Goal: Task Accomplishment & Management: Use online tool/utility

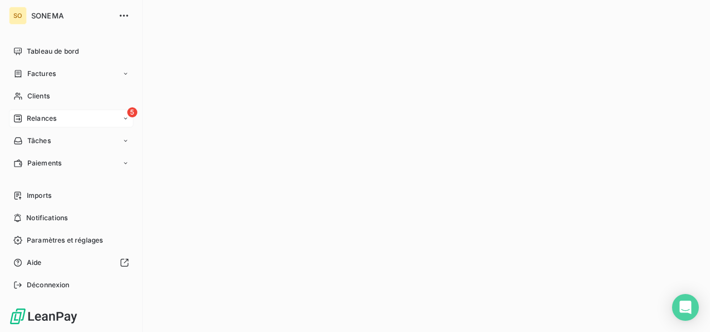
click at [30, 121] on span "Relances" at bounding box center [42, 118] width 30 height 10
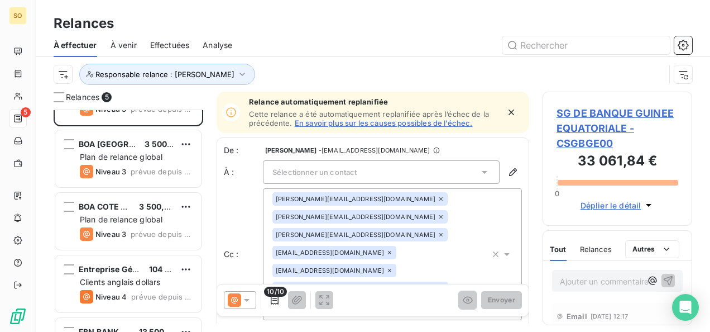
scroll to position [90, 0]
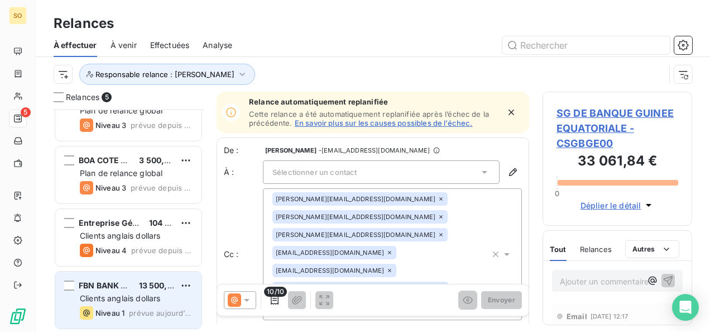
click at [123, 306] on div "Niveau 1" at bounding box center [102, 312] width 45 height 13
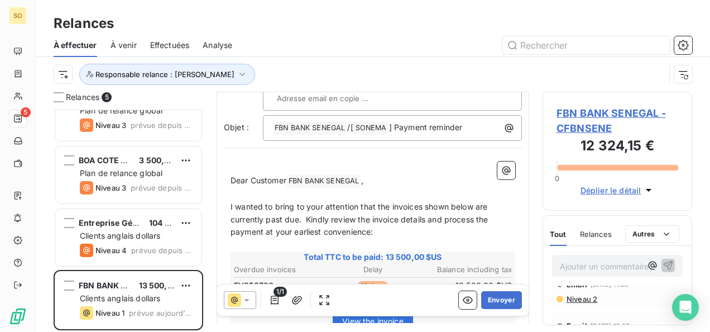
scroll to position [224, 0]
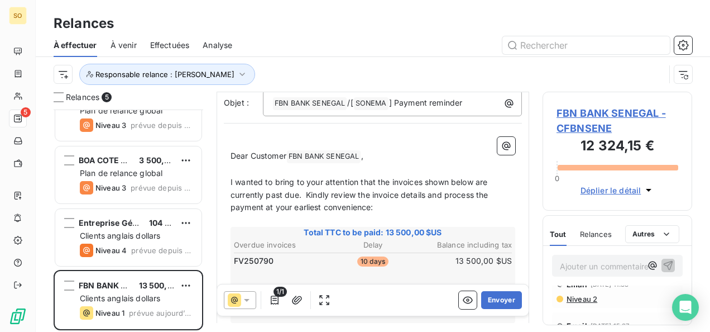
click at [395, 155] on p "Dear Customer FBN BANK SENEGAL ﻿ ," at bounding box center [373, 156] width 285 height 13
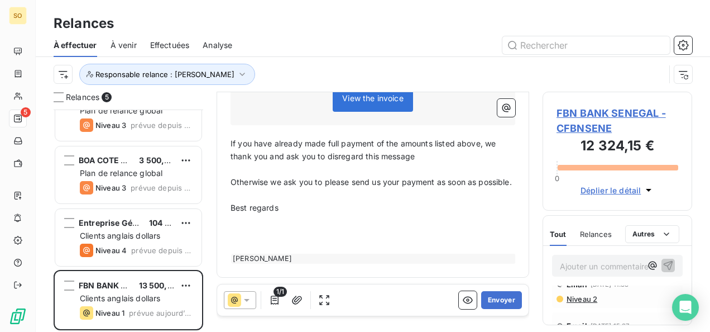
scroll to position [459, 0]
click at [251, 236] on p "﻿" at bounding box center [373, 233] width 285 height 13
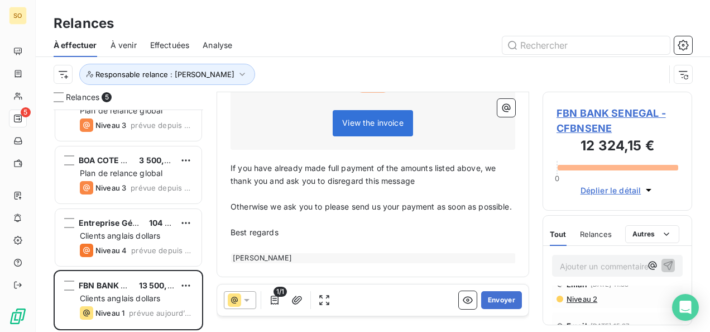
scroll to position [434, 0]
click at [493, 306] on button "Envoyer" at bounding box center [501, 300] width 41 height 18
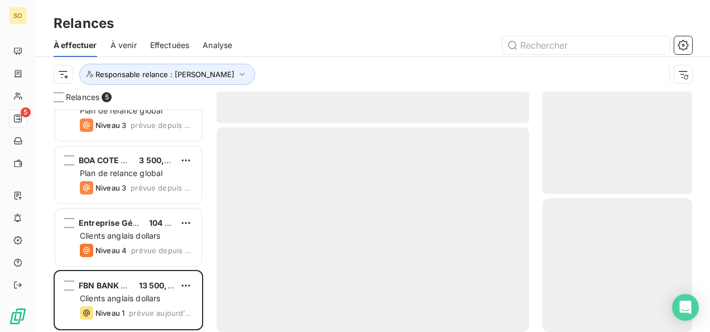
scroll to position [28, 0]
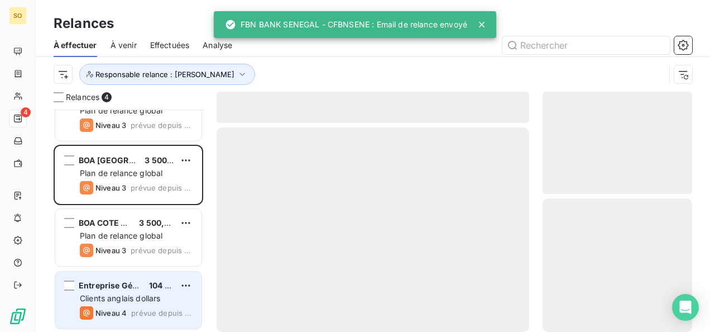
click at [121, 305] on div "Entreprise Générale Malta [PERSON_NAME] 104 292,42 $US Clients anglais dollars …" at bounding box center [128, 299] width 146 height 57
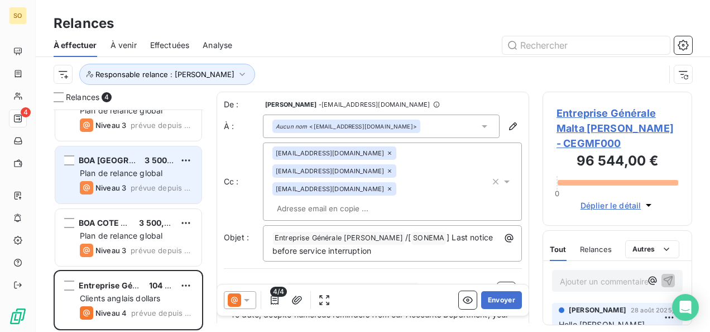
scroll to position [28, 0]
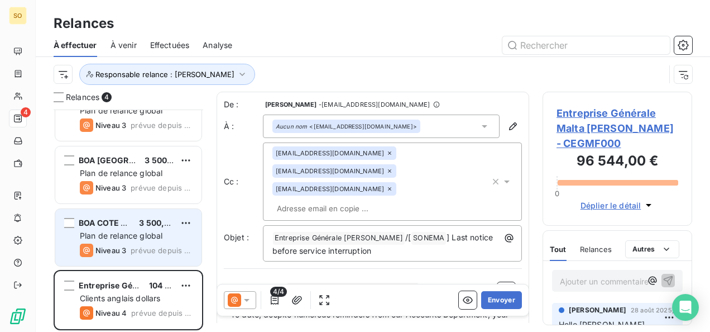
click at [135, 248] on span "prévue depuis 2 jours" at bounding box center [162, 250] width 62 height 9
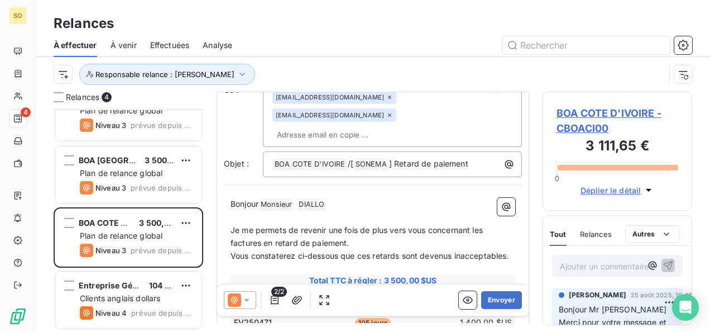
scroll to position [112, 0]
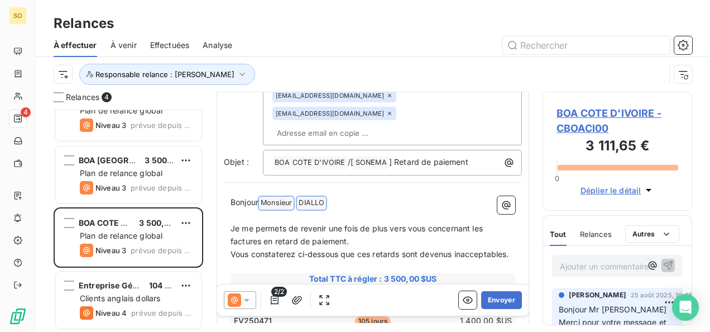
drag, startPoint x: 265, startPoint y: 164, endPoint x: 352, endPoint y: 165, distance: 87.1
click at [352, 196] on p "Bonjour Monsieur ﻿ [PERSON_NAME] ﻿ ﻿" at bounding box center [373, 202] width 285 height 13
drag, startPoint x: 314, startPoint y: 164, endPoint x: 257, endPoint y: 175, distance: 58.5
click at [257, 209] on p "﻿" at bounding box center [373, 215] width 285 height 13
drag, startPoint x: 261, startPoint y: 166, endPoint x: 362, endPoint y: 166, distance: 101.0
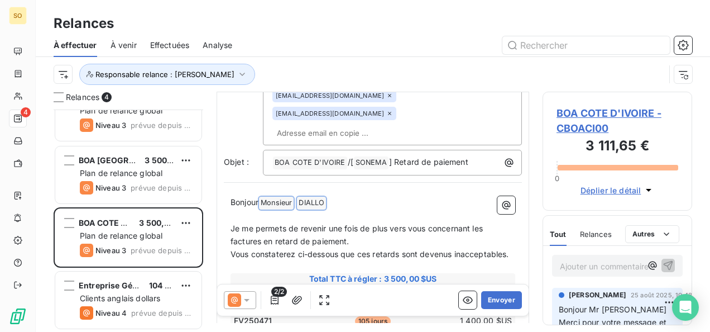
click at [362, 196] on p "Bonjour Monsieur ﻿ [PERSON_NAME] ﻿ ﻿" at bounding box center [373, 202] width 285 height 13
drag, startPoint x: 292, startPoint y: 166, endPoint x: 263, endPoint y: 161, distance: 29.4
click at [263, 197] on span "Bonjour Bonjour Mr [PERSON_NAME]" at bounding box center [300, 201] width 138 height 9
click at [331, 196] on p "Bonjour Mr [PERSON_NAME]" at bounding box center [373, 202] width 285 height 13
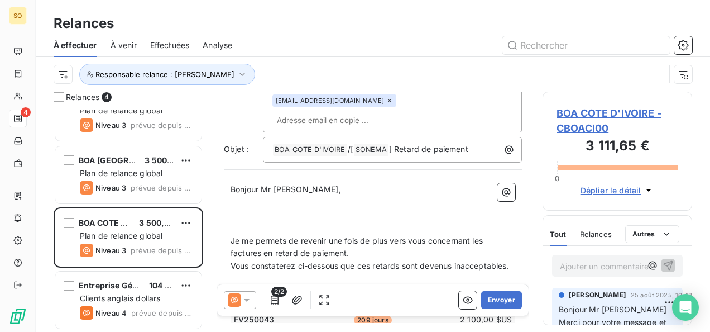
scroll to position [137, 0]
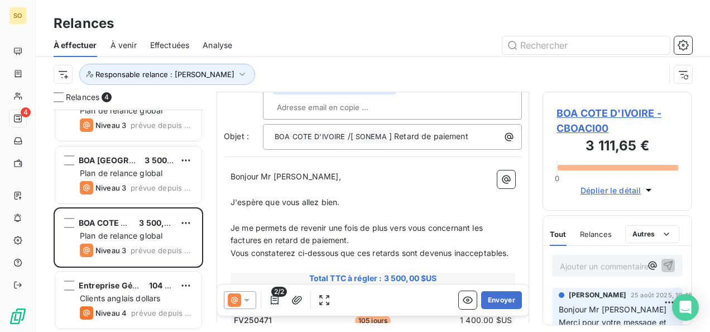
click at [354, 222] on p "Je me permets de revenir une fois de plus vers vous concernant les factures en …" at bounding box center [373, 235] width 285 height 26
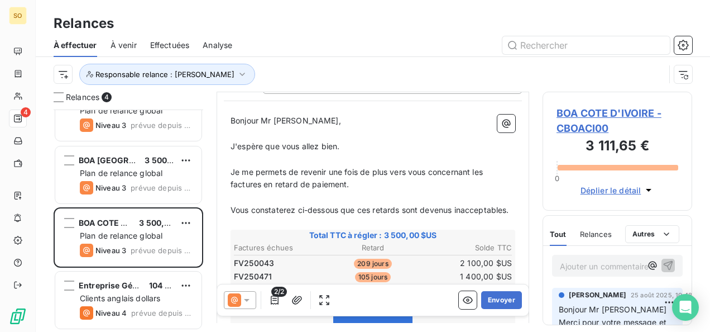
scroll to position [249, 0]
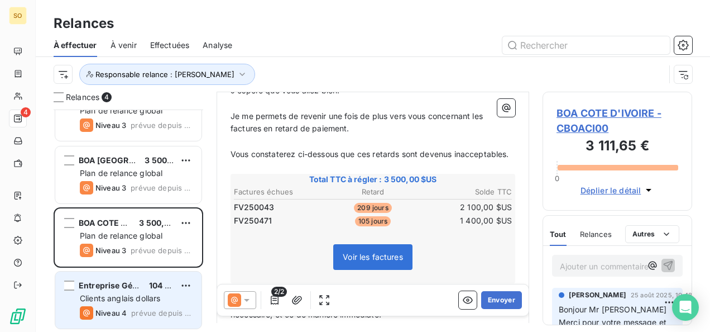
click at [145, 295] on span "Clients anglais dollars" at bounding box center [120, 297] width 80 height 9
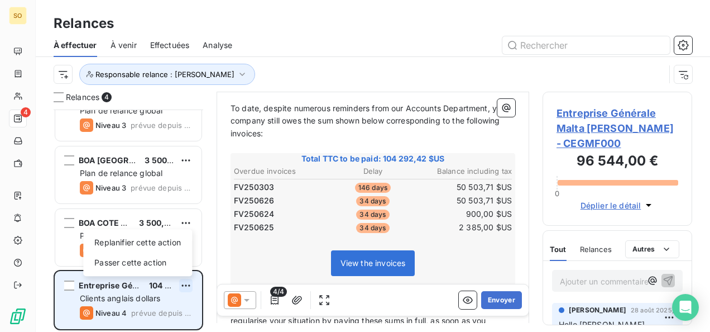
click at [181, 283] on html "SO 4 Relances À effectuer À venir Effectuées Analyse Responsable relance : Vick…" at bounding box center [355, 166] width 710 height 332
click at [160, 257] on div "Passer cette action" at bounding box center [138, 262] width 100 height 18
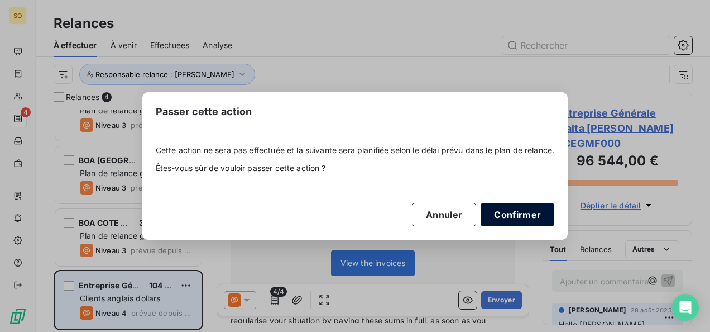
click at [489, 214] on button "Confirmer" at bounding box center [518, 214] width 74 height 23
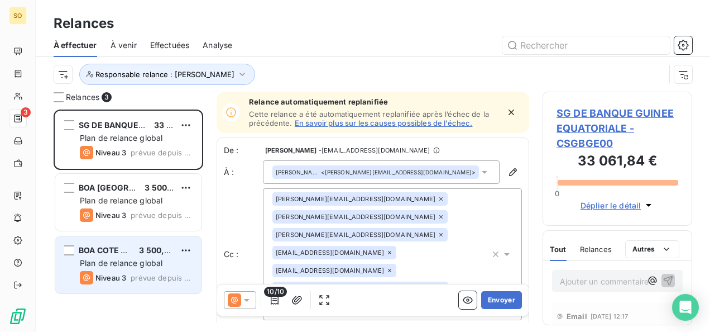
click at [132, 254] on div "BOA COTE D'IVOIRE 3 500,00 $US" at bounding box center [136, 250] width 113 height 10
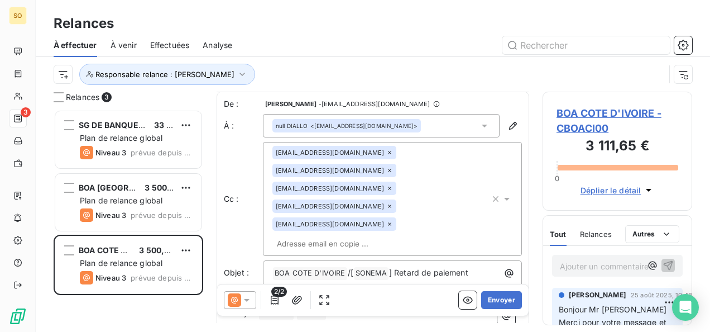
scroll to position [113, 0]
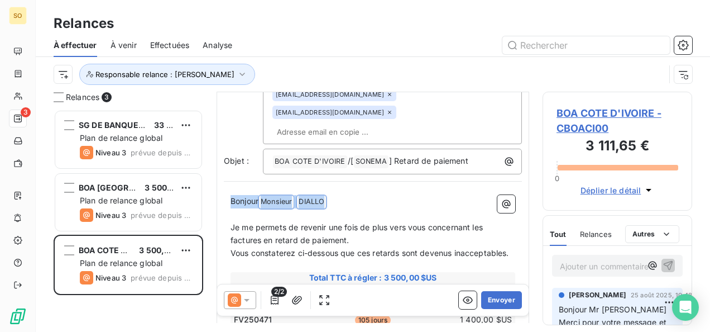
drag, startPoint x: 343, startPoint y: 163, endPoint x: 216, endPoint y: 169, distance: 126.8
click at [216, 169] on div "Relances 3 SG DE BANQUE GUINEE EQUATORIALE 33 061,84 € Plan de relance global N…" at bounding box center [373, 212] width 674 height 240
drag, startPoint x: 268, startPoint y: 162, endPoint x: 242, endPoint y: 164, distance: 26.3
click at [242, 195] on p "﻿ DIALLO ﻿ ﻿" at bounding box center [373, 201] width 285 height 13
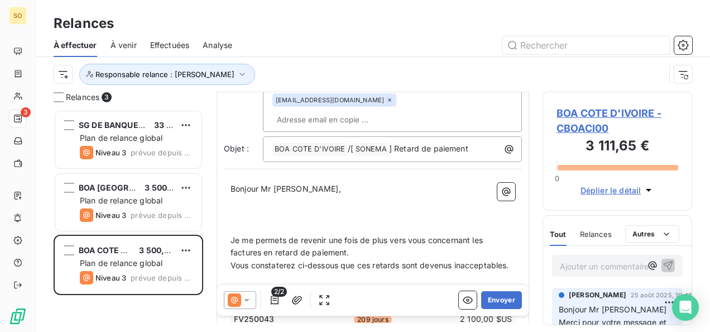
scroll to position [138, 0]
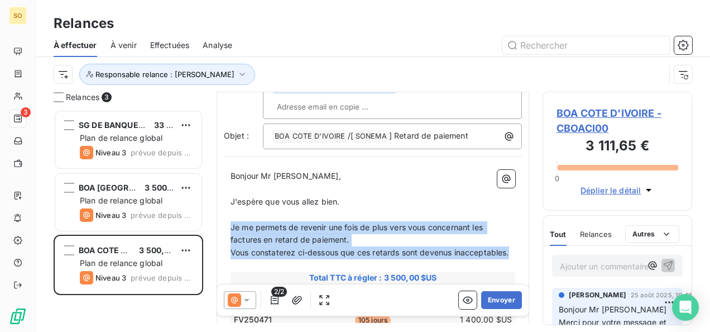
drag, startPoint x: 230, startPoint y: 189, endPoint x: 289, endPoint y: 226, distance: 69.2
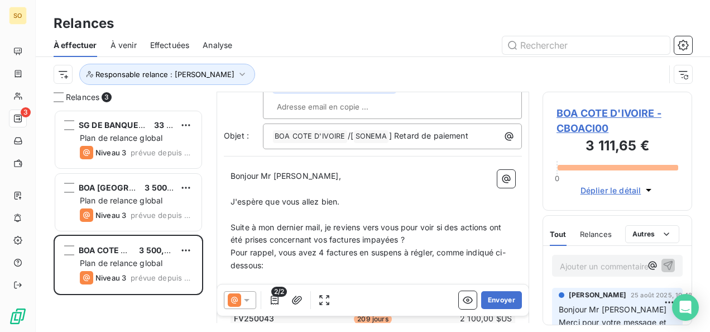
click at [413, 246] on p "Pour rappel, vous avez 4 factures en suspens à régler, comme indiqué ci-dessous:" at bounding box center [373, 259] width 285 height 26
click at [413, 221] on p "Suite à mon dernier mail, je reviens vers vous pour voir si des actions ont été…" at bounding box center [373, 234] width 285 height 26
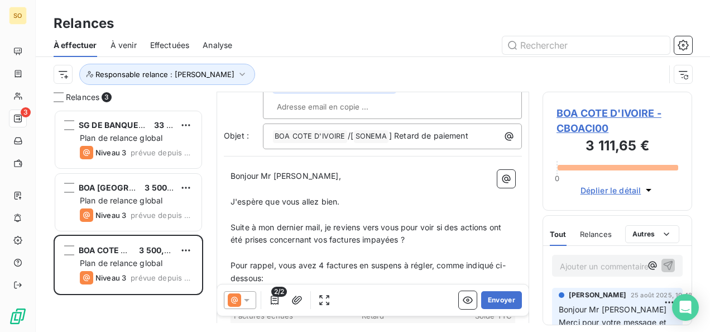
scroll to position [250, 0]
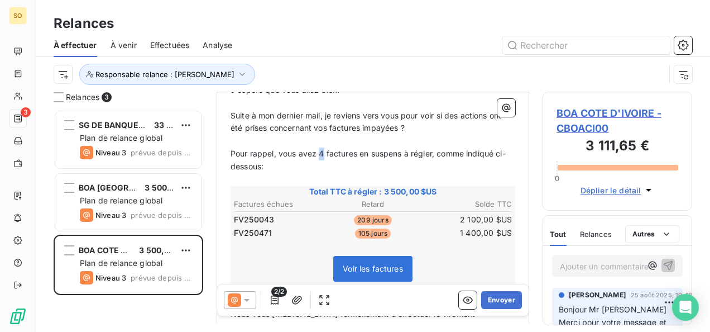
click at [324, 148] on span "Pour rappel, vous avez 4 factures en suspens à régler, comme indiqué ci-dessous:" at bounding box center [368, 159] width 275 height 22
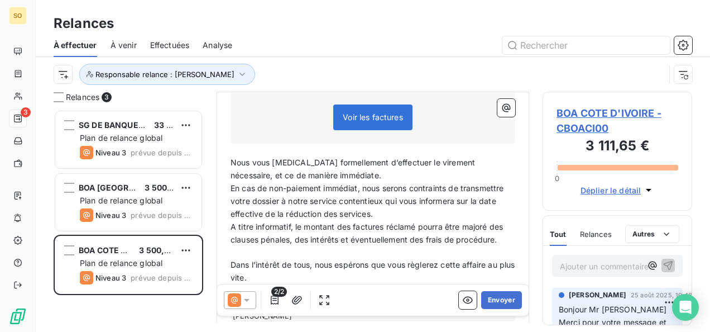
scroll to position [421, 0]
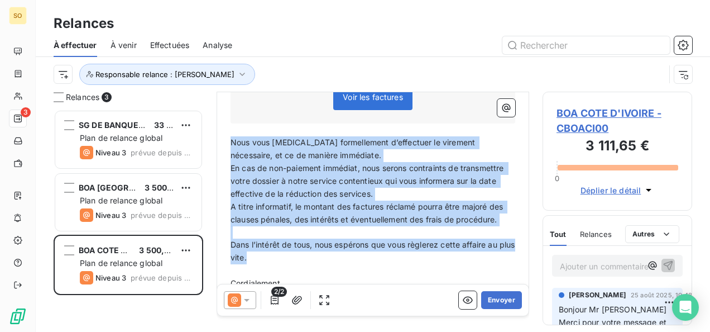
drag, startPoint x: 231, startPoint y: 107, endPoint x: 279, endPoint y: 218, distance: 121.2
click at [279, 218] on div "Bonjour Mr [PERSON_NAME], ﻿ J'espère que vous allez bien. ﻿ Suite à mon dernier…" at bounding box center [373, 94] width 285 height 414
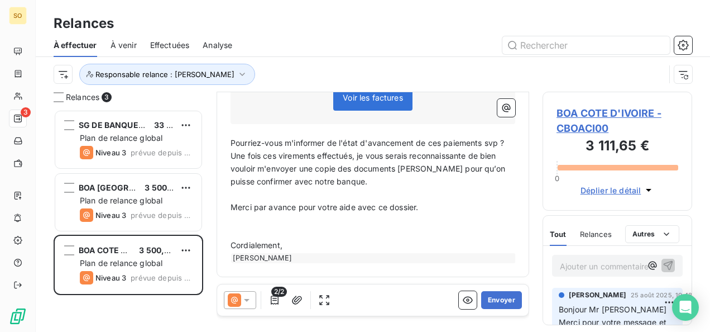
scroll to position [383, 0]
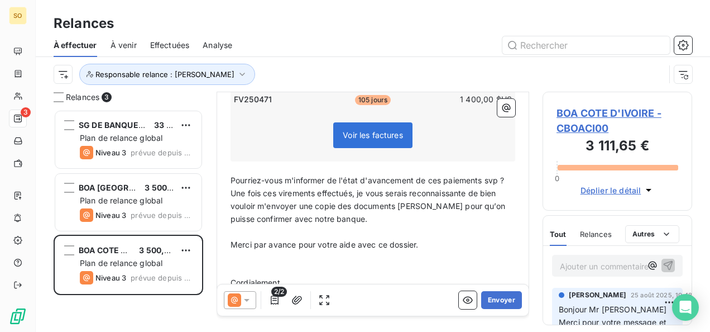
click at [507, 143] on div "Bonjour Mr [PERSON_NAME], ﻿ J'espère que vous allez bien. ﻿ Suite à mon dernier…" at bounding box center [373, 112] width 298 height 389
click at [505, 175] on span "Pourriez-vous m'informer de l'état d'avancement de ces paiements svp ?" at bounding box center [368, 179] width 274 height 9
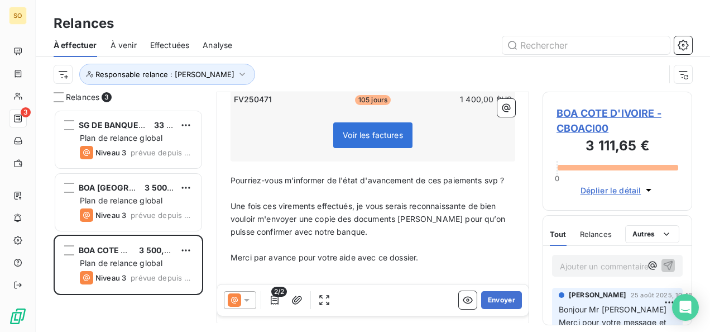
click at [315, 289] on p "Cordialement," at bounding box center [373, 295] width 285 height 13
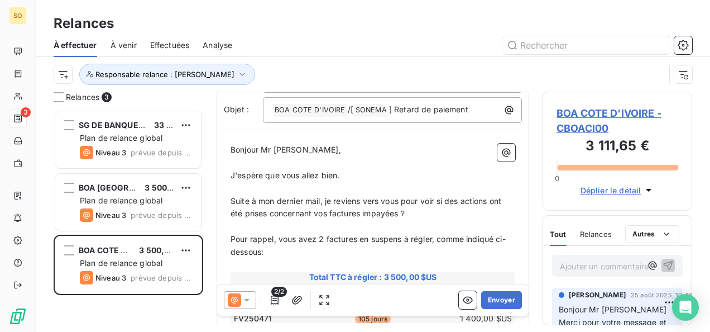
scroll to position [160, 0]
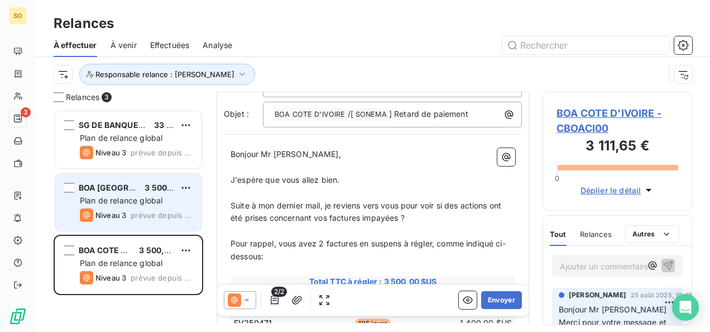
click at [103, 206] on div "BOA UGANDA 3 500,00 $US Plan de relance global Niveau 3 prévue depuis 2 jours" at bounding box center [128, 202] width 146 height 57
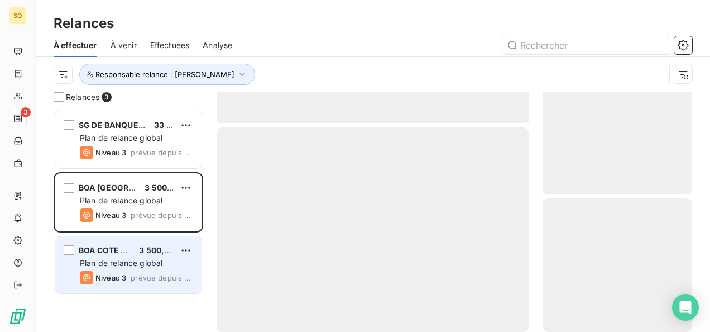
click at [100, 251] on span "BOA COTE D'IVOIRE" at bounding box center [117, 249] width 77 height 9
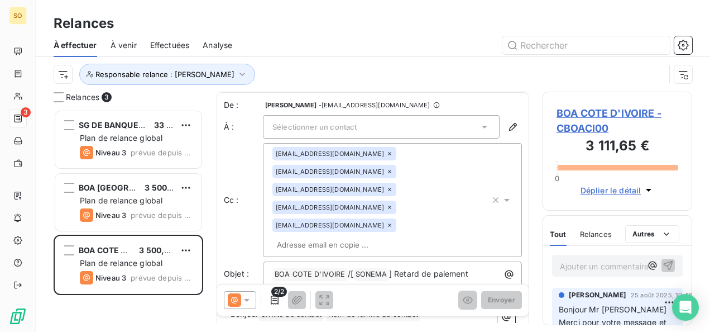
scroll to position [56, 0]
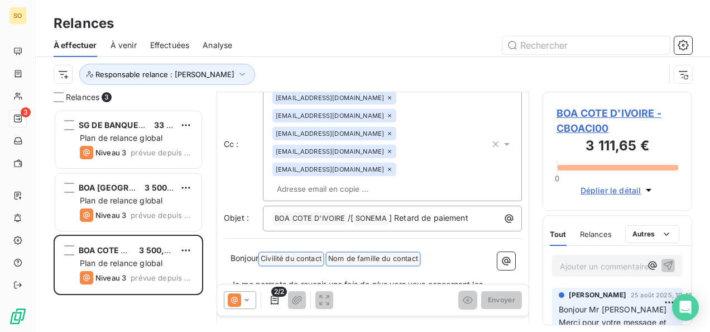
drag, startPoint x: 261, startPoint y: 223, endPoint x: 444, endPoint y: 223, distance: 183.6
click at [444, 252] on p "Bonjour Civilité du contact ﻿ Nom de famille du contact ﻿ ﻿" at bounding box center [373, 258] width 285 height 13
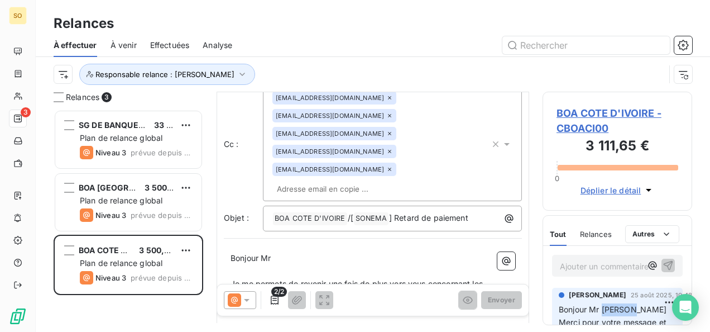
drag, startPoint x: 602, startPoint y: 308, endPoint x: 629, endPoint y: 308, distance: 26.2
click at [629, 308] on span "Bonjour Mr [PERSON_NAME]" at bounding box center [613, 308] width 108 height 9
drag, startPoint x: 629, startPoint y: 308, endPoint x: 620, endPoint y: 306, distance: 9.0
copy span "Nindjin"
click at [301, 252] on p "Bonjour Mr" at bounding box center [373, 258] width 285 height 13
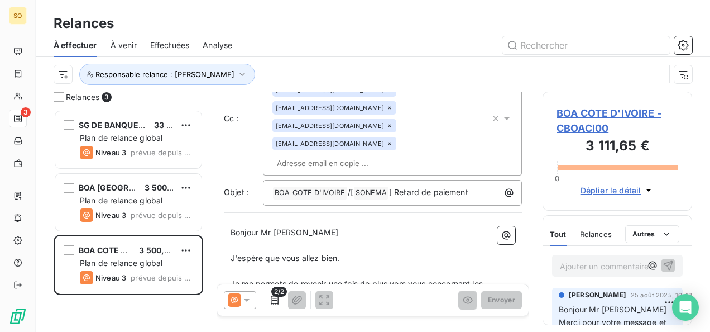
scroll to position [137, 0]
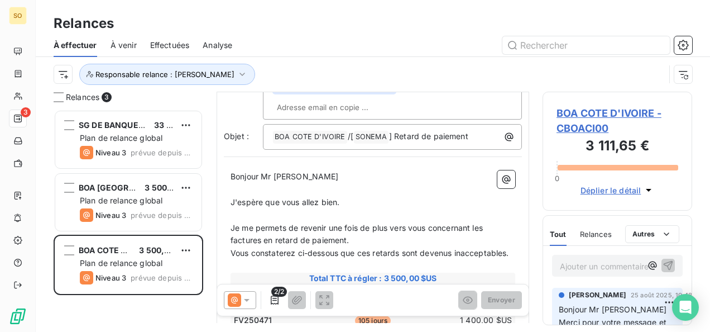
click at [360, 222] on p "Je me permets de revenir une fois de plus vers vous concernant les factures en …" at bounding box center [373, 235] width 285 height 26
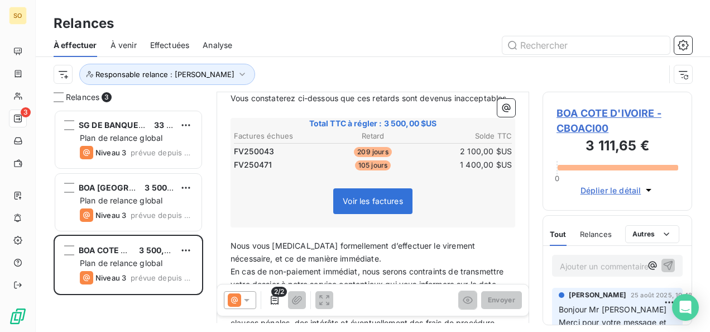
scroll to position [361, 0]
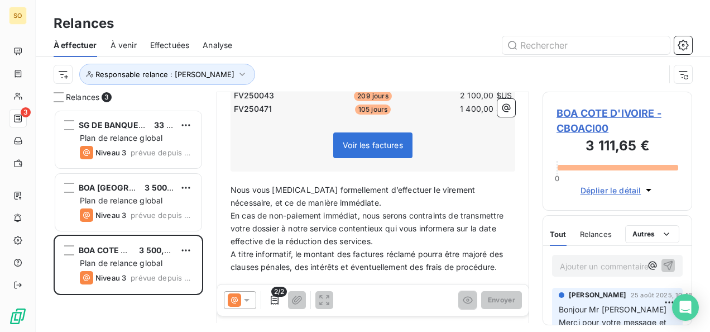
click at [338, 209] on p "En cas de non-paiement immédiat, nous serons contraints de transmettre votre do…" at bounding box center [373, 228] width 285 height 39
click at [337, 184] on p "Nous vous [MEDICAL_DATA] formellement d’effectuer le virement nécessaire, et ce…" at bounding box center [373, 197] width 285 height 26
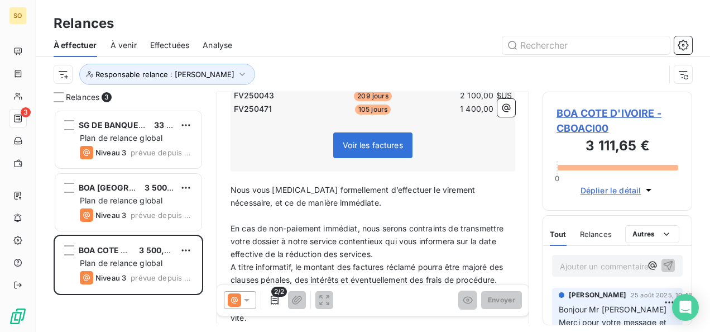
click at [437, 226] on p "En cas de non-paiement immédiat, nous serons contraints de transmettre votre do…" at bounding box center [373, 241] width 285 height 39
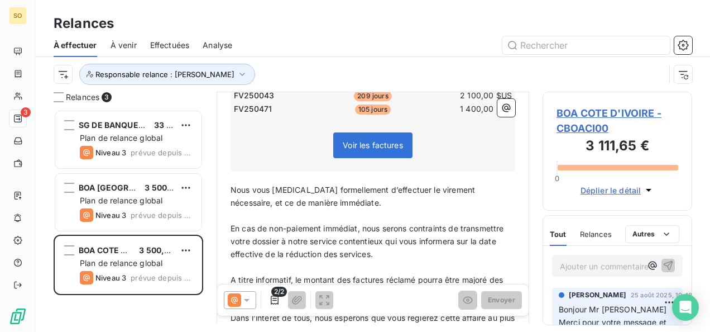
click at [231, 275] on span "A titre informatif, le montant des factures réclamé pourra être majoré des clau…" at bounding box center [368, 286] width 275 height 22
click at [330, 279] on p "(A titre informatif, le montant des factures réclamé pourra être majoré des cla…" at bounding box center [373, 287] width 285 height 26
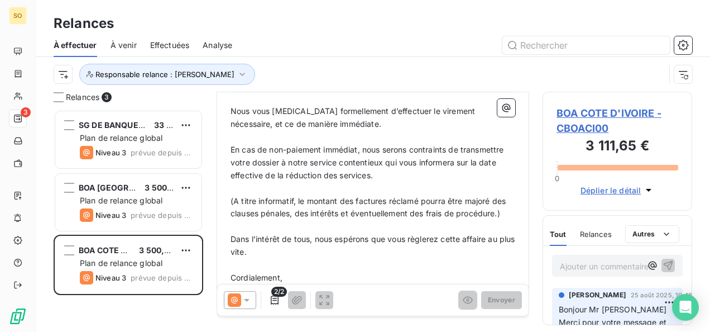
scroll to position [459, 0]
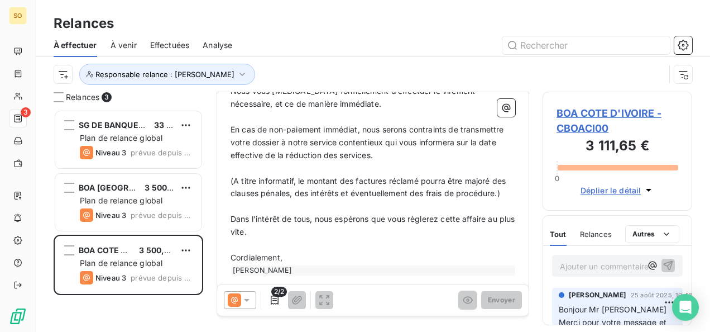
click at [287, 251] on p "Cordialement," at bounding box center [373, 257] width 285 height 13
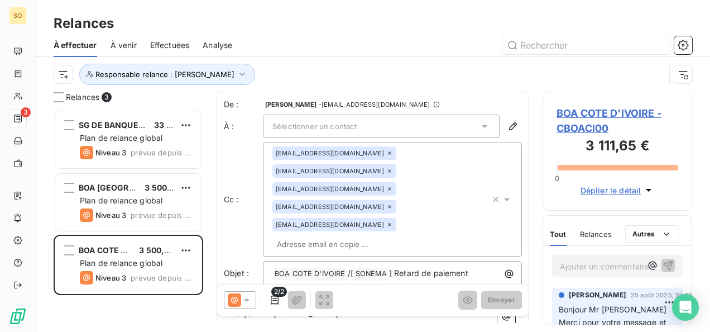
scroll to position [0, 0]
click at [327, 118] on div "Sélectionner un contact" at bounding box center [381, 125] width 237 height 23
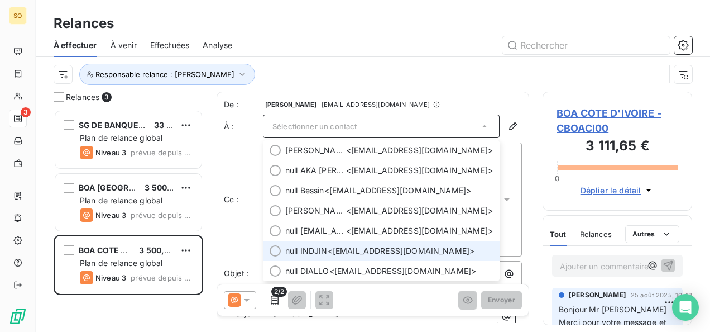
click at [312, 248] on span "null INDJIN" at bounding box center [306, 250] width 42 height 11
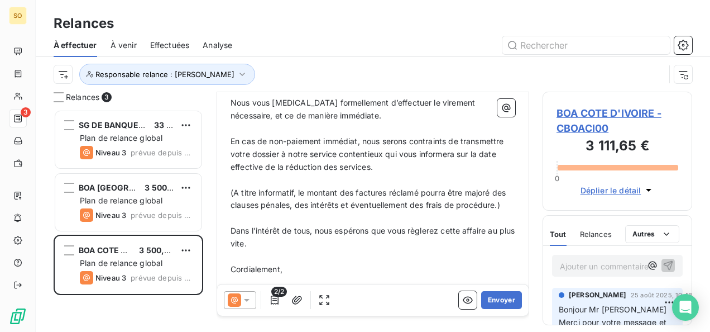
scroll to position [472, 0]
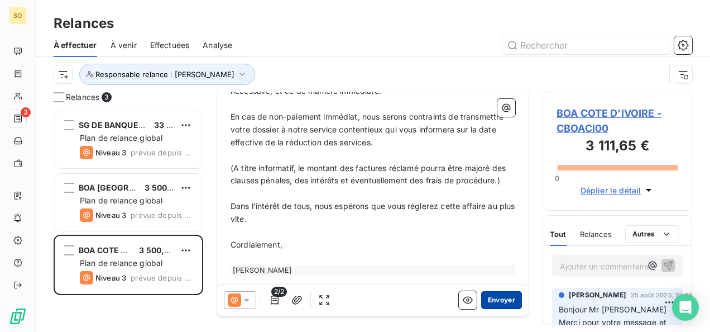
click at [488, 296] on button "Envoyer" at bounding box center [501, 300] width 41 height 18
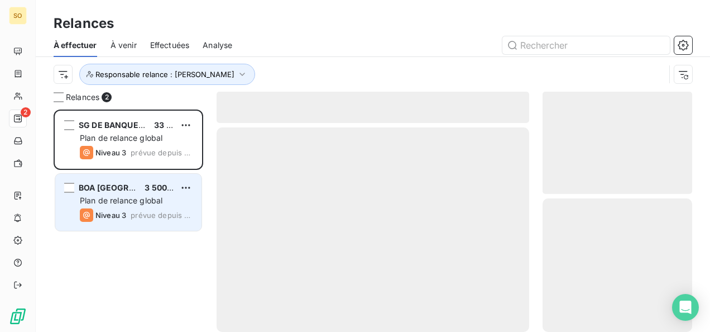
click at [127, 209] on div "Niveau 3 prévue depuis 2 jours" at bounding box center [136, 214] width 113 height 13
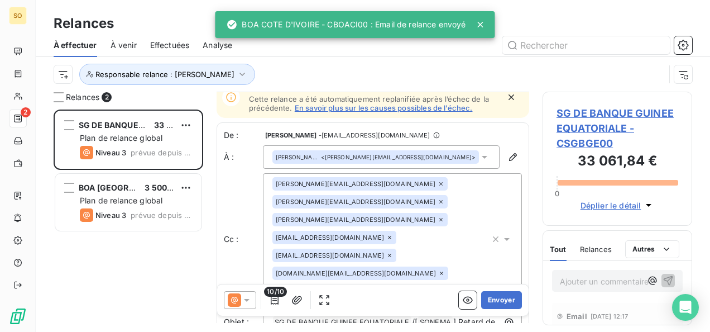
scroll to position [57, 0]
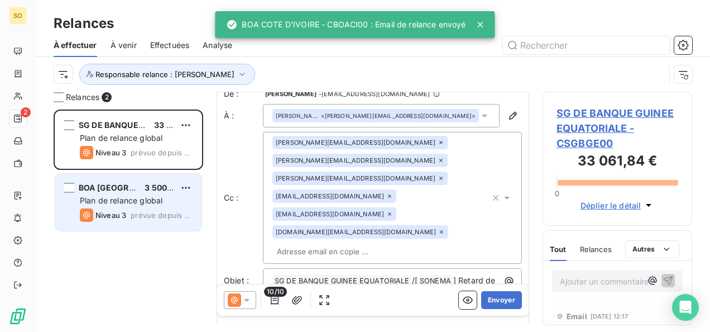
click at [84, 195] on div "Plan de relance global" at bounding box center [136, 200] width 113 height 11
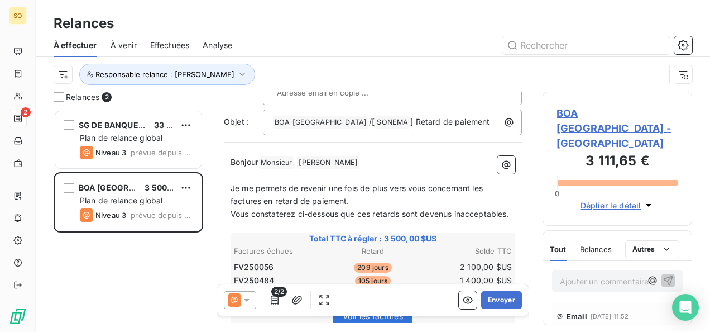
scroll to position [126, 0]
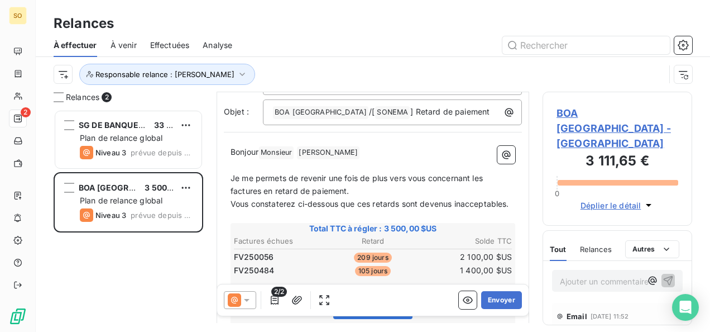
click at [369, 148] on p "Bonjour Monsieur ﻿ [PERSON_NAME] ﻿ ﻿" at bounding box center [373, 152] width 285 height 13
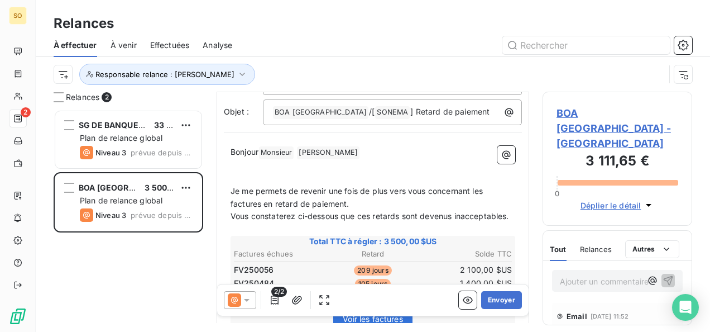
scroll to position [151, 0]
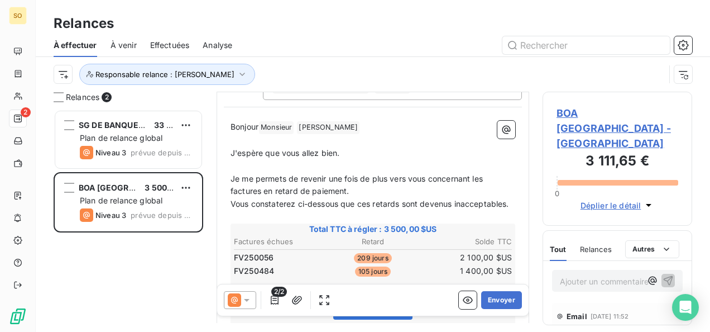
click at [367, 185] on p "Je me permets de revenir une fois de plus vers vous concernant les factures en …" at bounding box center [373, 185] width 285 height 26
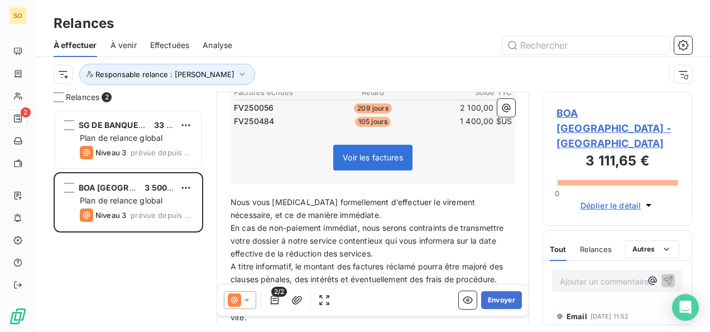
scroll to position [319, 0]
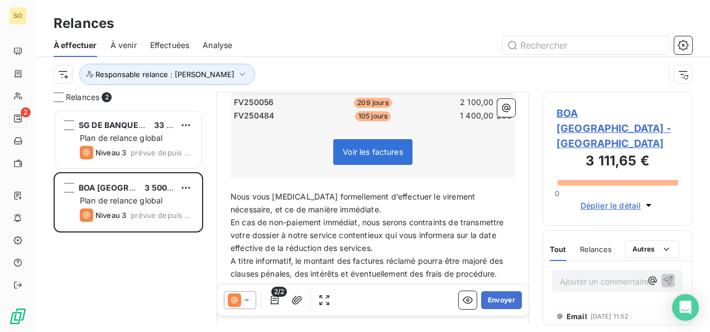
click at [344, 213] on p "Nous vous [MEDICAL_DATA] formellement d’effectuer le virement nécessaire, et ce…" at bounding box center [373, 203] width 285 height 26
click at [340, 216] on p "Nous vous [MEDICAL_DATA] formellement d’effectuer le virement nécessaire, et ce…" at bounding box center [373, 203] width 285 height 26
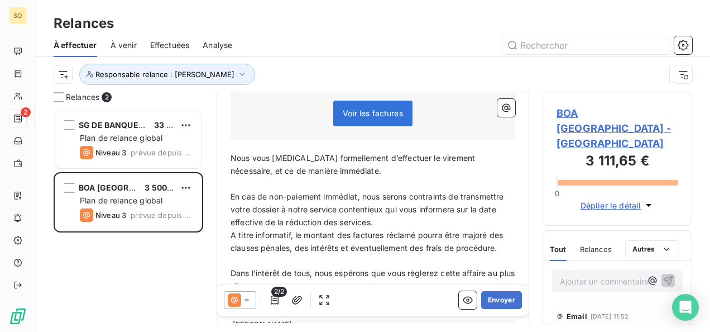
scroll to position [375, 0]
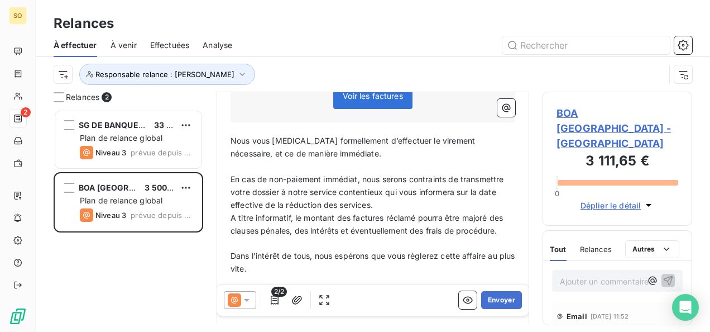
click at [424, 212] on p "En cas de non-paiement immédiat, nous serons contraints de transmettre votre do…" at bounding box center [373, 192] width 285 height 39
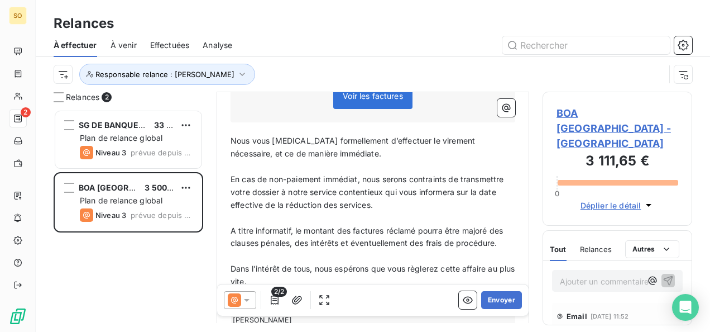
click at [230, 242] on div "Bonjour Monsieur ﻿ [PERSON_NAME] ﻿ ﻿ ﻿ J'espère que vous allez bien. ﻿ Je me pe…" at bounding box center [373, 111] width 298 height 441
click at [232, 241] on span "A titre informatif, le montant des factures réclamé pourra être majoré des clau…" at bounding box center [368, 237] width 275 height 22
click at [341, 250] on p "(A titre informatif, le montant des factures réclamé pourra être majoré des cla…" at bounding box center [373, 237] width 285 height 26
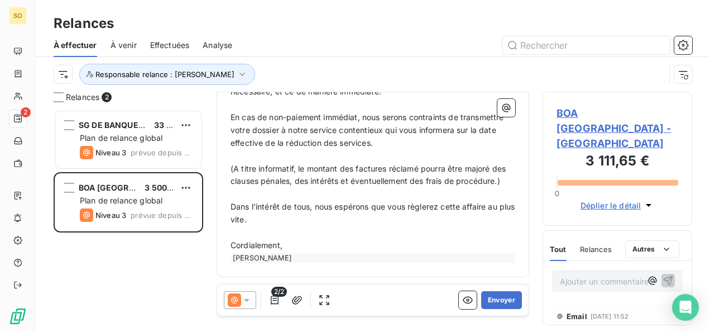
scroll to position [460, 0]
click at [342, 247] on p "Cordialement," at bounding box center [373, 245] width 285 height 13
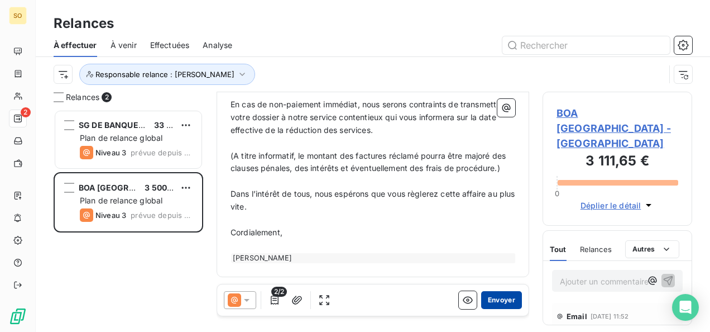
click at [487, 300] on button "Envoyer" at bounding box center [501, 300] width 41 height 18
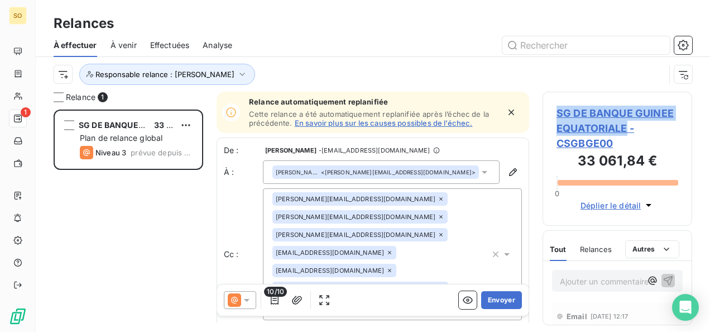
drag, startPoint x: 549, startPoint y: 108, endPoint x: 627, endPoint y: 128, distance: 80.1
click at [627, 128] on div "SG DE BANQUE GUINEE EQUATORIALE - CSGBGE00 33 061,84 € 0 Déplier le détail" at bounding box center [618, 159] width 150 height 134
drag, startPoint x: 627, startPoint y: 128, endPoint x: 603, endPoint y: 125, distance: 24.2
copy span "SG DE BANQUE GUINEE EQUATORIALE"
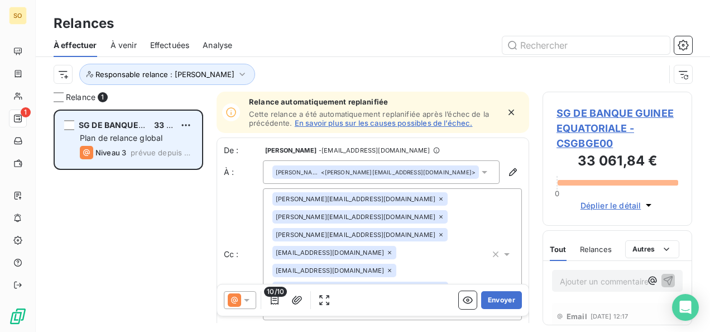
click at [194, 121] on div "SG DE BANQUE GUINEE EQUATORIALE 33 061,84 € Plan de relance global Niveau 3 pré…" at bounding box center [128, 139] width 146 height 57
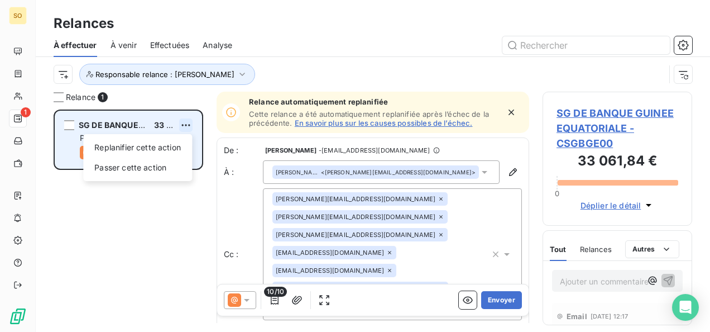
click at [186, 122] on html "SO 1 Relances À effectuer À venir Effectuées Analyse Responsable relance : Vick…" at bounding box center [355, 166] width 710 height 332
click at [137, 167] on div "Passer cette action" at bounding box center [138, 168] width 100 height 18
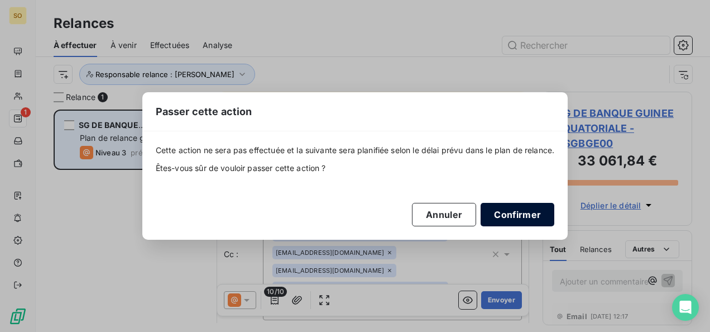
click at [501, 208] on button "Confirmer" at bounding box center [518, 214] width 74 height 23
